Goal: Information Seeking & Learning: Check status

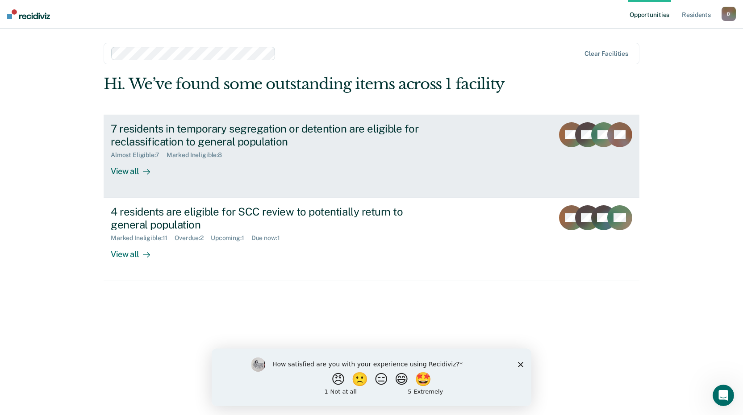
click at [119, 169] on div "View all" at bounding box center [136, 167] width 50 height 17
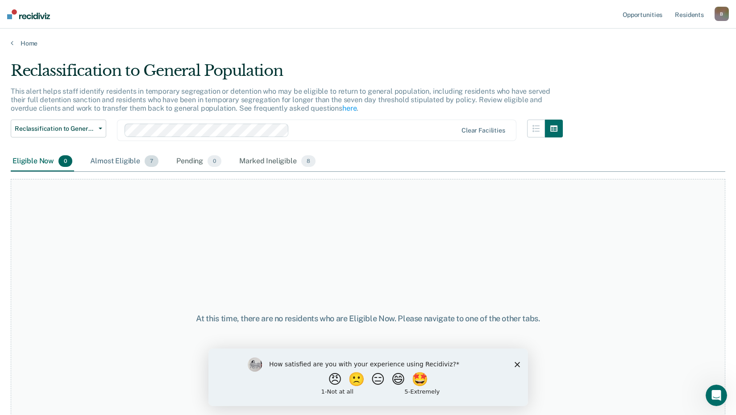
click at [123, 163] on div "Almost Eligible 7" at bounding box center [124, 162] width 72 height 20
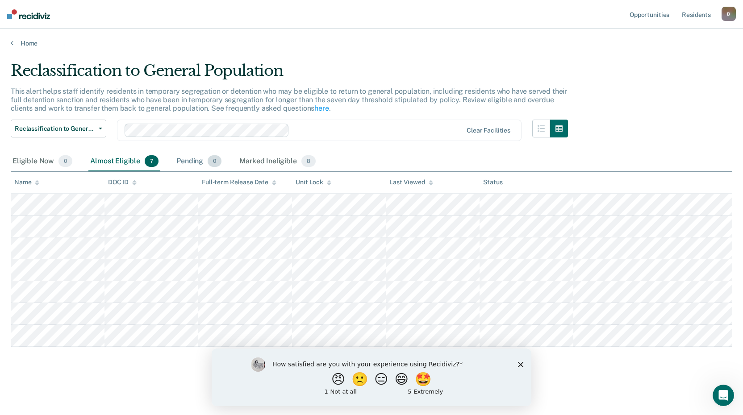
click at [189, 162] on div "Pending 0" at bounding box center [199, 162] width 49 height 20
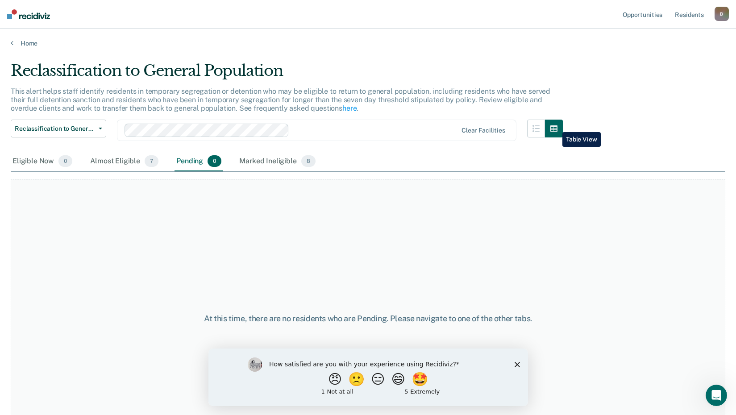
click at [556, 125] on icon "button" at bounding box center [553, 128] width 7 height 7
click at [512, 363] on div "How satisfied are you with your experience using Recidiviz? 😠 🙁 😑 😄 🤩 1 - Not a…" at bounding box center [368, 377] width 320 height 58
click at [514, 361] on div "How satisfied are you with your experience using Recidiviz? 😠 🙁 😑 😄 🤩 1 - Not a…" at bounding box center [368, 377] width 320 height 58
click at [19, 161] on div "Eligible Now 0" at bounding box center [42, 162] width 63 height 20
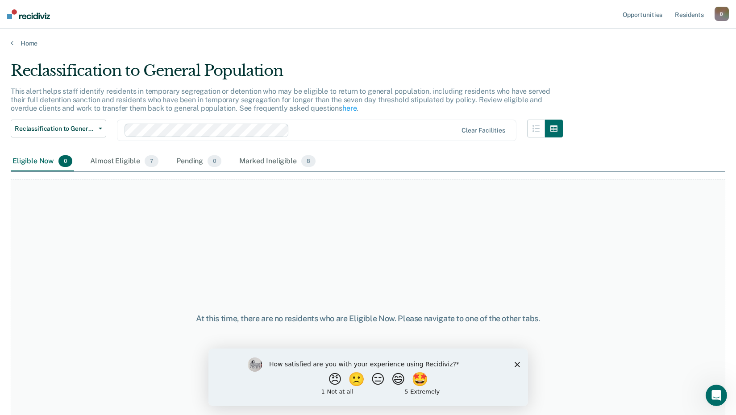
click at [19, 161] on div "Eligible Now 0" at bounding box center [42, 162] width 63 height 20
click at [27, 45] on link "Home" at bounding box center [368, 43] width 715 height 8
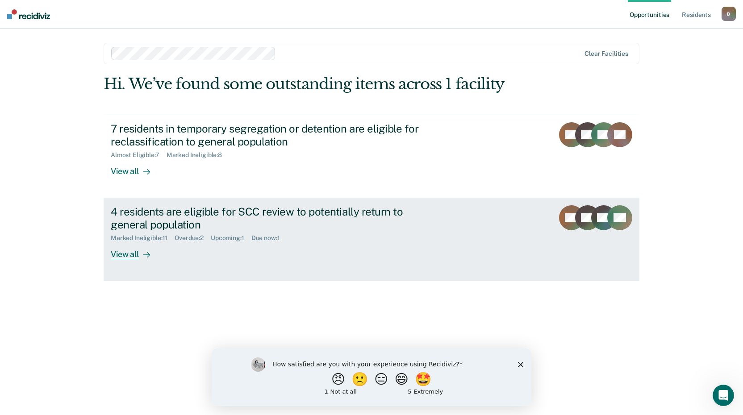
click at [178, 215] on div "4 residents are eligible for SCC review to potentially return to general popula…" at bounding box center [267, 218] width 313 height 26
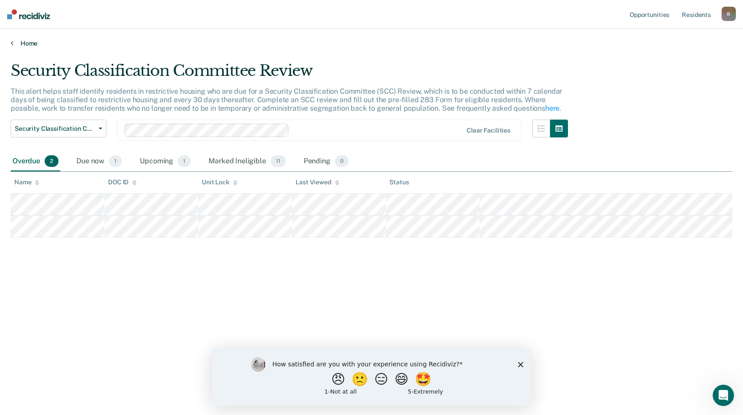
click at [29, 42] on link "Home" at bounding box center [371, 43] width 721 height 8
